Goal: Transaction & Acquisition: Book appointment/travel/reservation

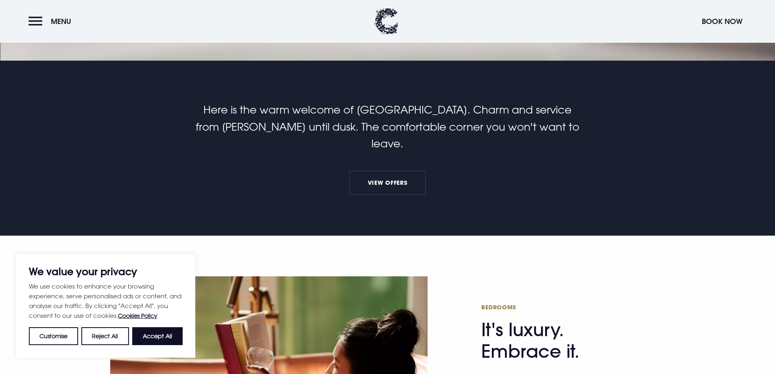
scroll to position [285, 0]
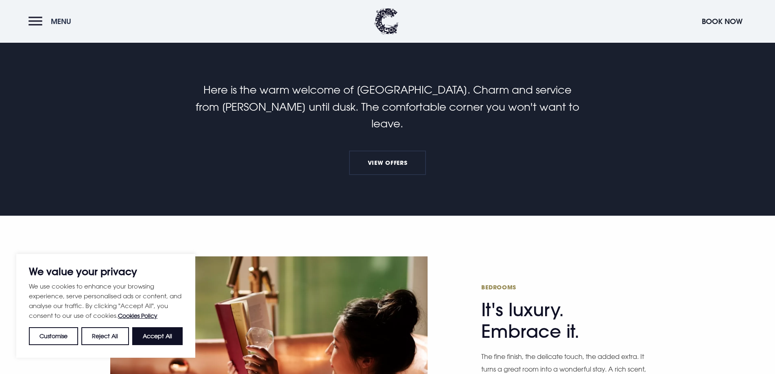
click at [31, 14] on button "Menu" at bounding box center [51, 22] width 47 height 18
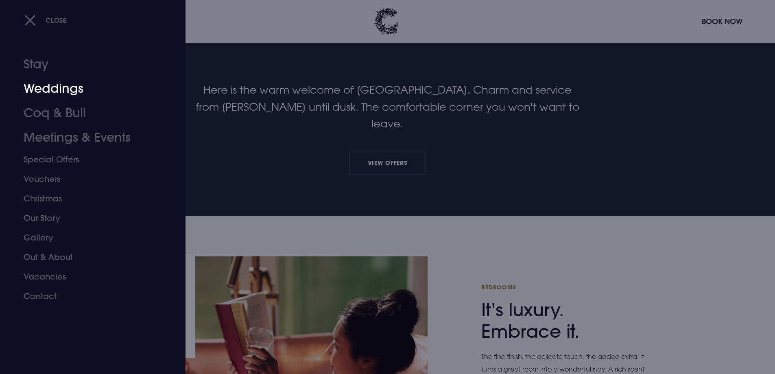
click at [61, 88] on link "Weddings" at bounding box center [88, 89] width 129 height 24
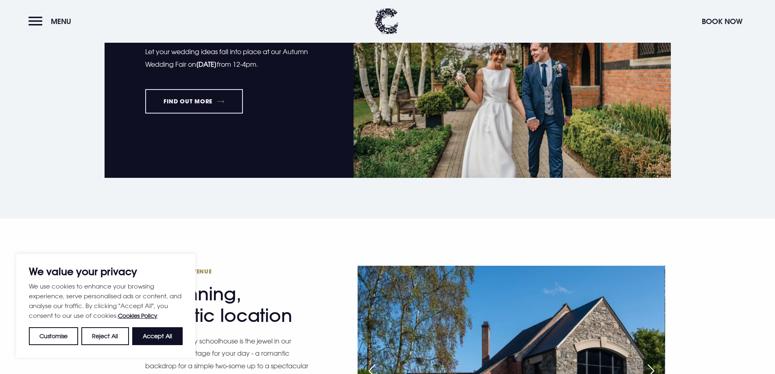
scroll to position [692, 0]
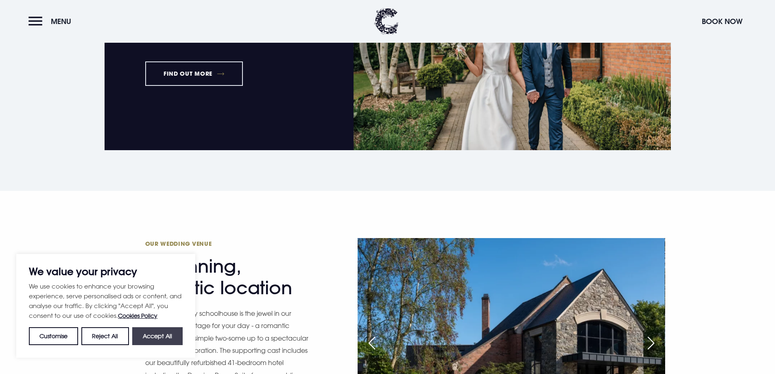
click at [165, 328] on button "Accept All" at bounding box center [157, 336] width 50 height 18
checkbox input "true"
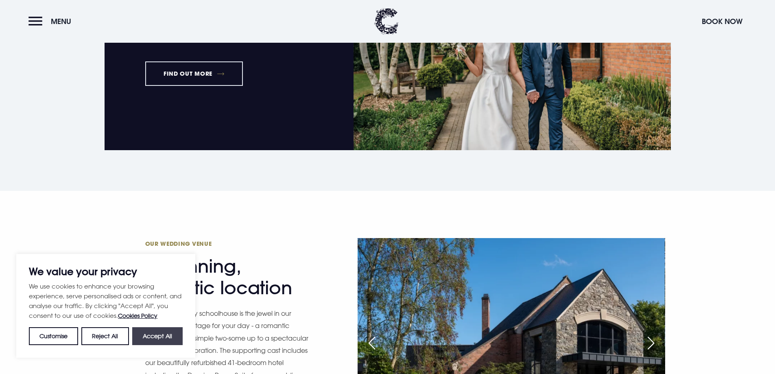
checkbox input "true"
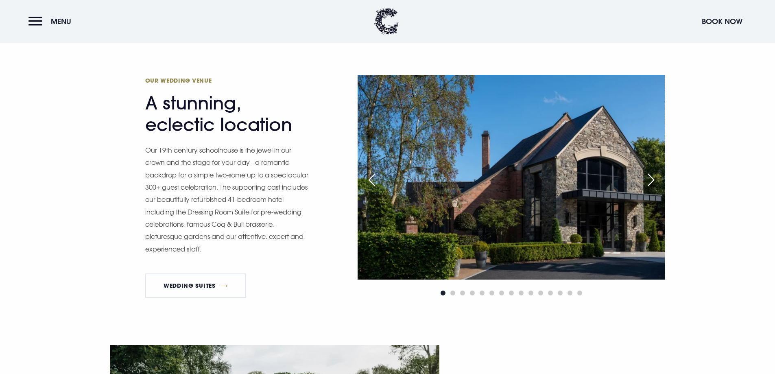
scroll to position [855, 0]
click at [654, 180] on div "Next slide" at bounding box center [651, 180] width 20 height 18
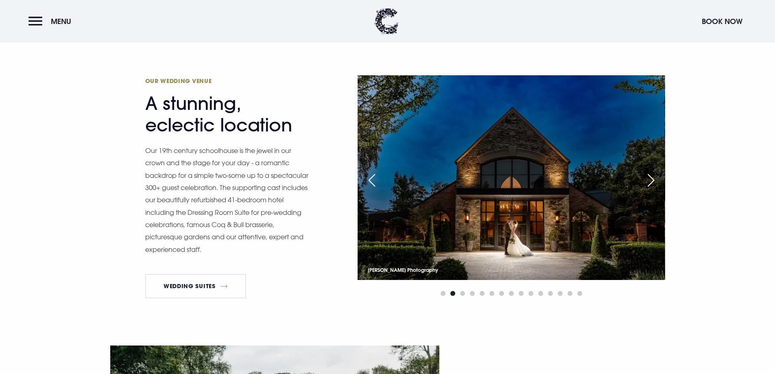
click at [654, 180] on div "Next slide" at bounding box center [651, 180] width 20 height 18
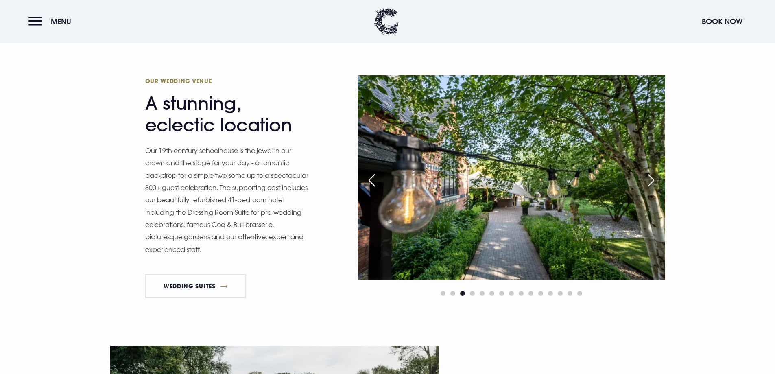
click at [654, 180] on div "Next slide" at bounding box center [651, 180] width 20 height 18
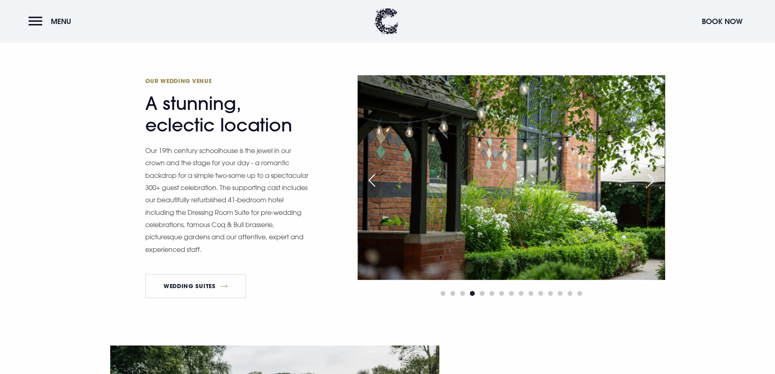
click at [654, 180] on div "Next slide" at bounding box center [651, 180] width 20 height 18
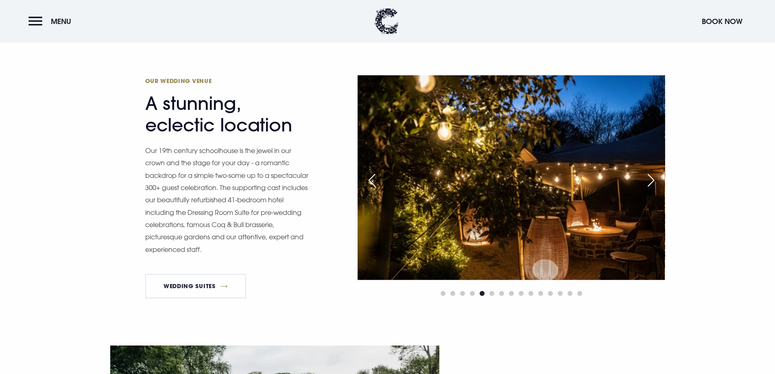
click at [654, 180] on div "Next slide" at bounding box center [651, 180] width 20 height 18
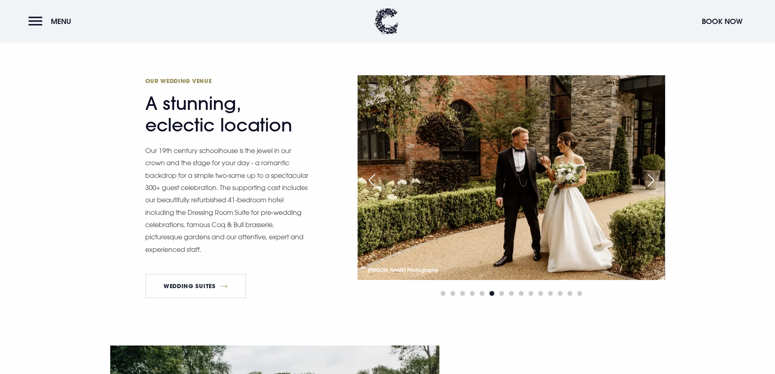
click at [654, 180] on div "Next slide" at bounding box center [651, 180] width 20 height 18
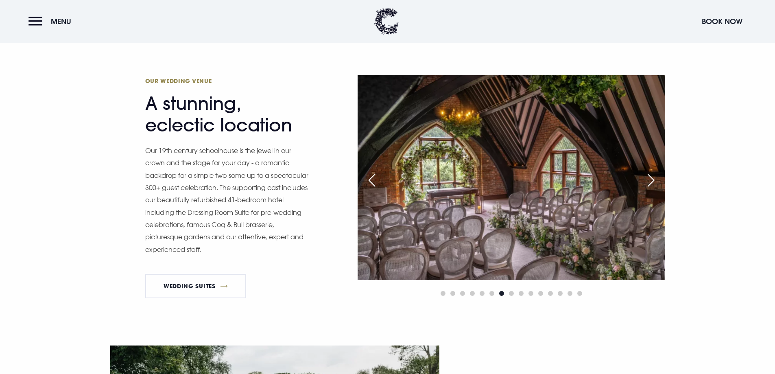
click at [654, 180] on div "Next slide" at bounding box center [651, 180] width 20 height 18
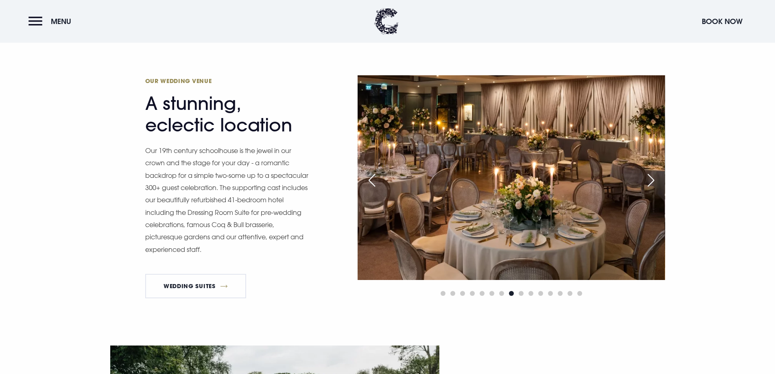
click at [654, 180] on div "Next slide" at bounding box center [651, 180] width 20 height 18
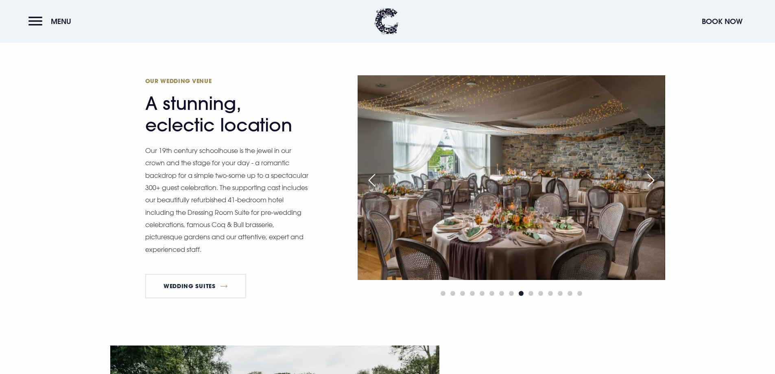
click at [654, 180] on div "Next slide" at bounding box center [651, 180] width 20 height 18
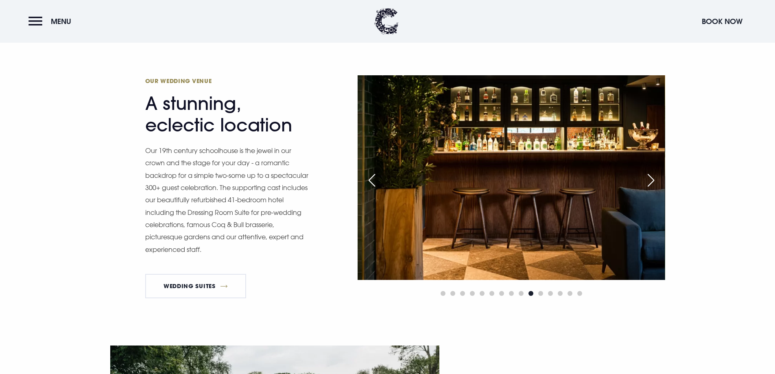
click at [654, 180] on div "Next slide" at bounding box center [651, 180] width 20 height 18
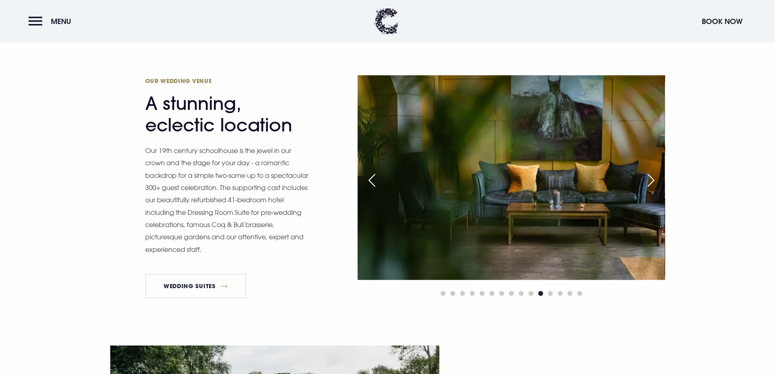
click at [654, 180] on div "Next slide" at bounding box center [651, 180] width 20 height 18
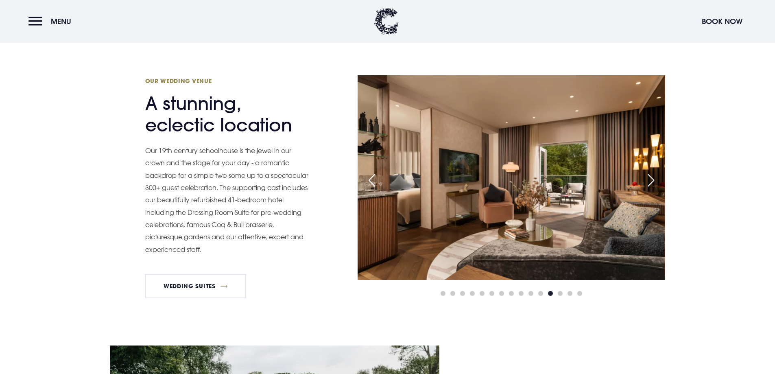
click at [654, 180] on div "Next slide" at bounding box center [651, 180] width 20 height 18
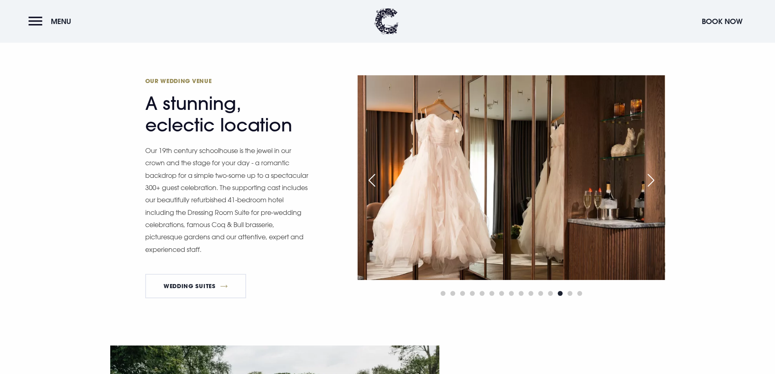
click at [654, 180] on div "Next slide" at bounding box center [651, 180] width 20 height 18
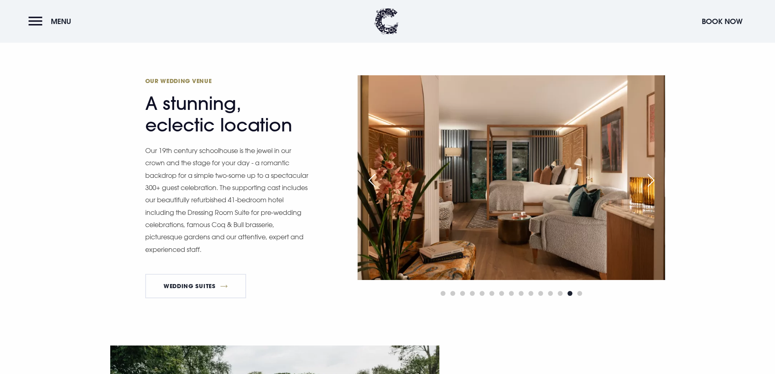
click at [654, 180] on div "Next slide" at bounding box center [651, 180] width 20 height 18
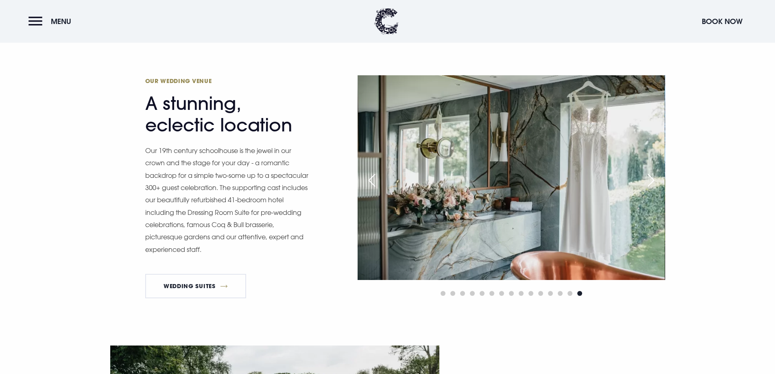
click at [654, 180] on div "Next slide" at bounding box center [651, 180] width 20 height 18
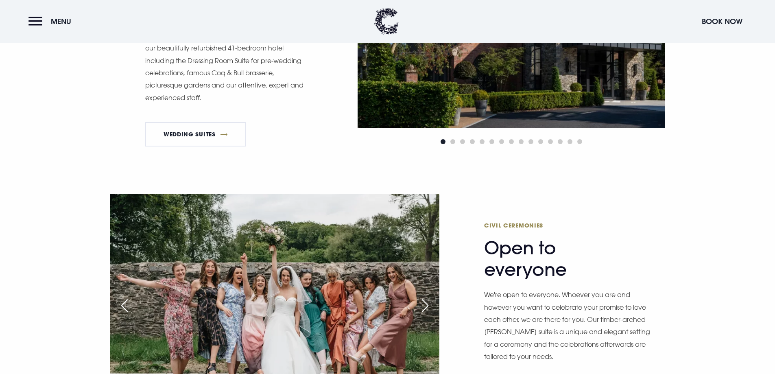
scroll to position [1099, 0]
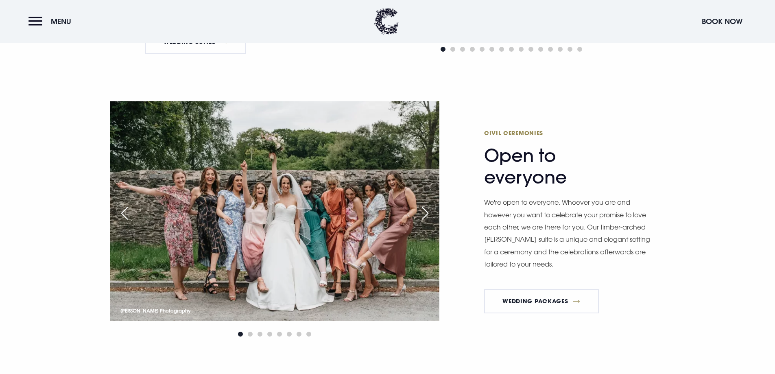
click at [429, 208] on div "Next slide" at bounding box center [425, 213] width 20 height 18
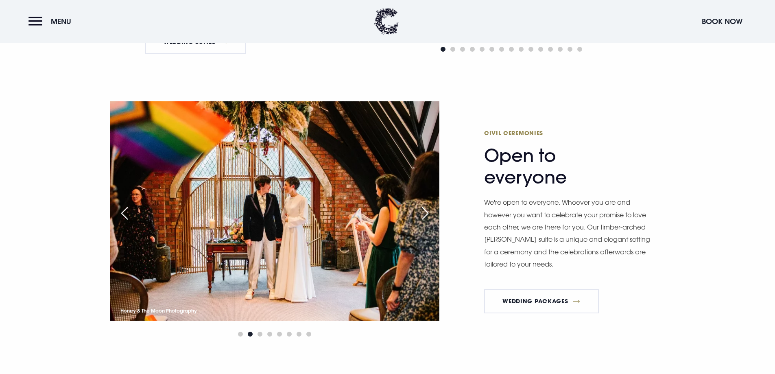
click at [429, 208] on div "Next slide" at bounding box center [425, 213] width 20 height 18
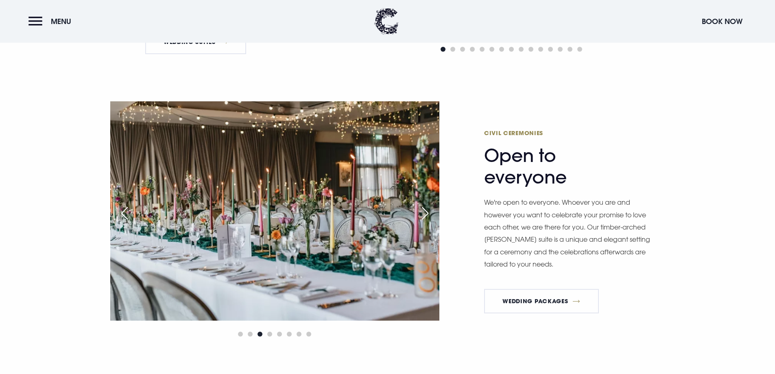
click at [429, 208] on div "Next slide" at bounding box center [425, 213] width 20 height 18
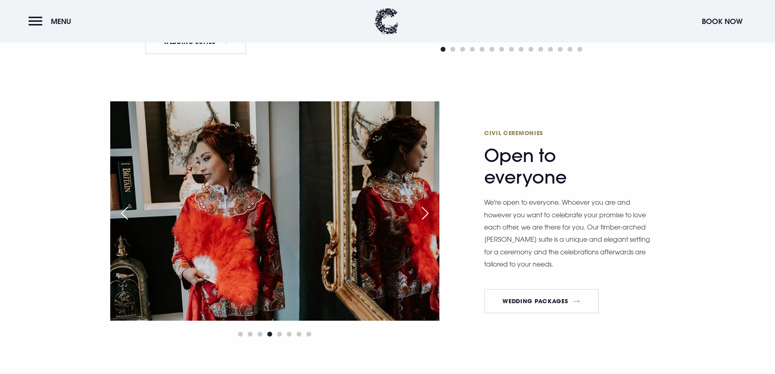
click at [429, 208] on div "Next slide" at bounding box center [425, 213] width 20 height 18
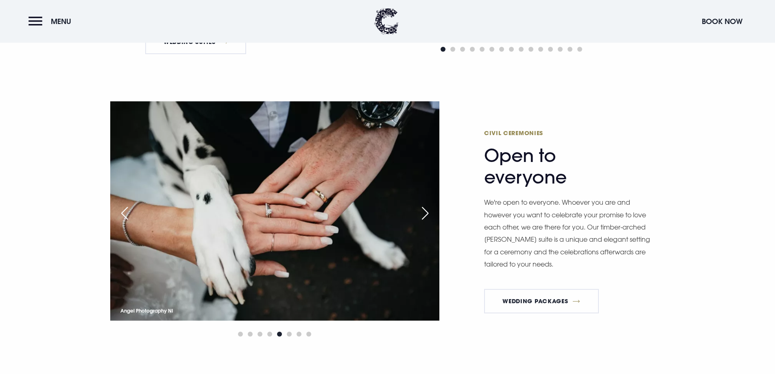
click at [429, 208] on div "Next slide" at bounding box center [425, 213] width 20 height 18
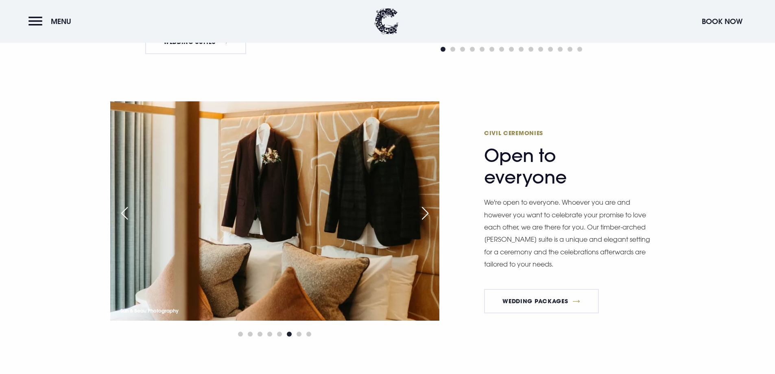
click at [429, 208] on div "Next slide" at bounding box center [425, 213] width 20 height 18
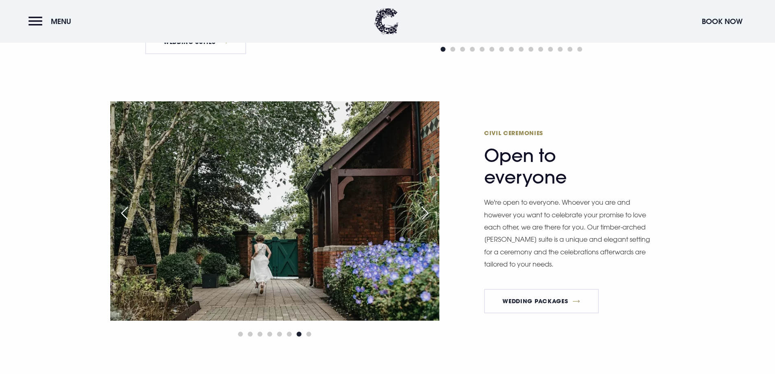
click at [429, 208] on div "Next slide" at bounding box center [425, 213] width 20 height 18
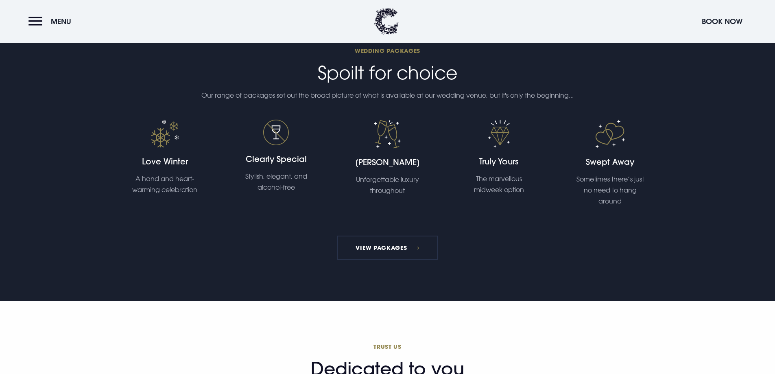
scroll to position [1791, 0]
click at [422, 249] on link "View Packages" at bounding box center [387, 248] width 101 height 24
